Goal: Check status: Check status

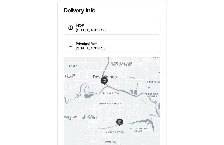
click at [184, 40] on div "Delivery Info IHOP [STREET_ADDRESS] [GEOGRAPHIC_DATA][STREET_ADDRESS][GEOGRAPHI…" at bounding box center [112, 72] width 224 height 145
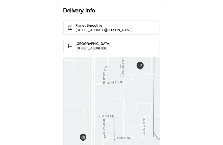
drag, startPoint x: 191, startPoint y: 62, endPoint x: 166, endPoint y: 34, distance: 38.2
click at [191, 62] on div "Delivery Info Planet Smoothie [STREET_ADDRESS][PERSON_NAME] [GEOGRAPHIC_DATA] […" at bounding box center [111, 72] width 223 height 145
